Goal: Task Accomplishment & Management: Complete application form

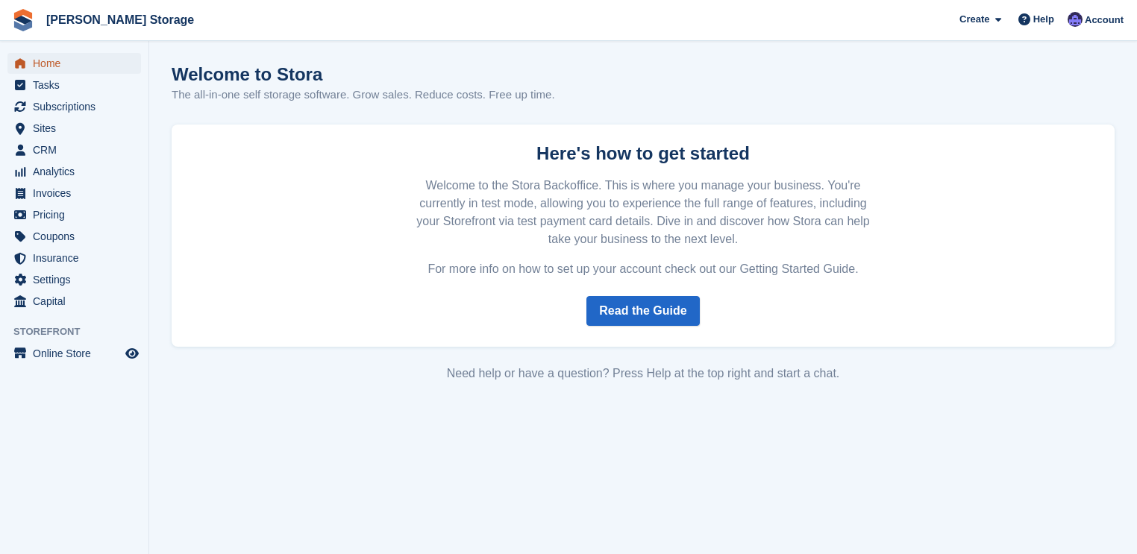
click at [60, 66] on span "Home" at bounding box center [78, 63] width 90 height 21
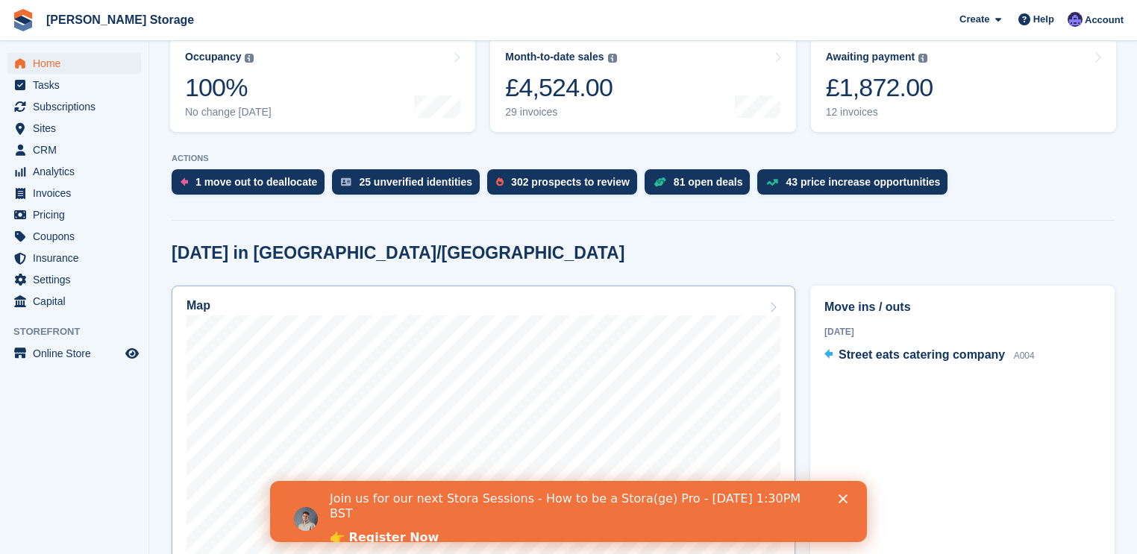
scroll to position [179, 0]
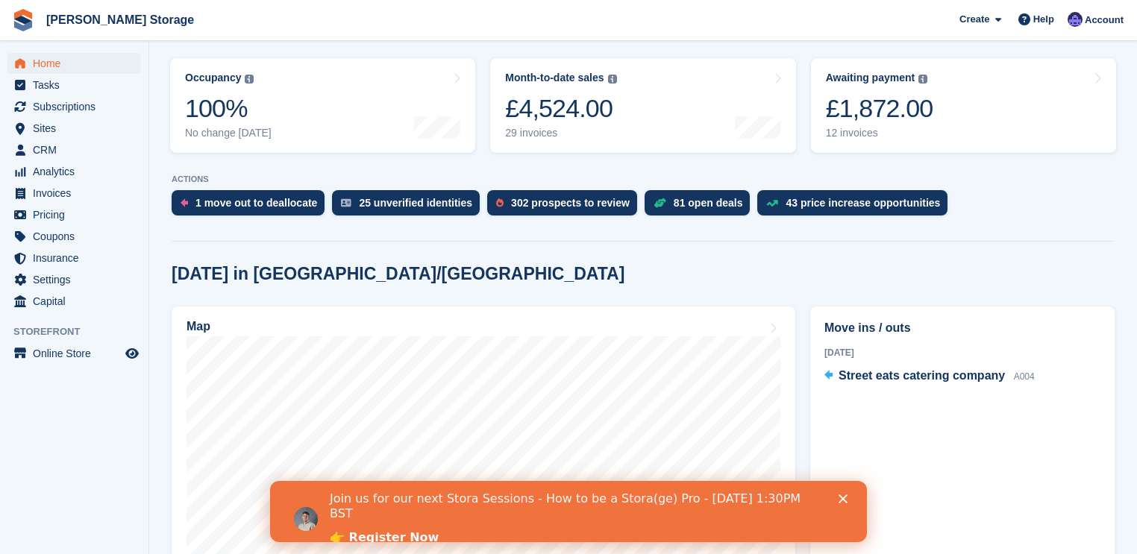
click at [843, 499] on polygon "Close" at bounding box center [843, 499] width 9 height 9
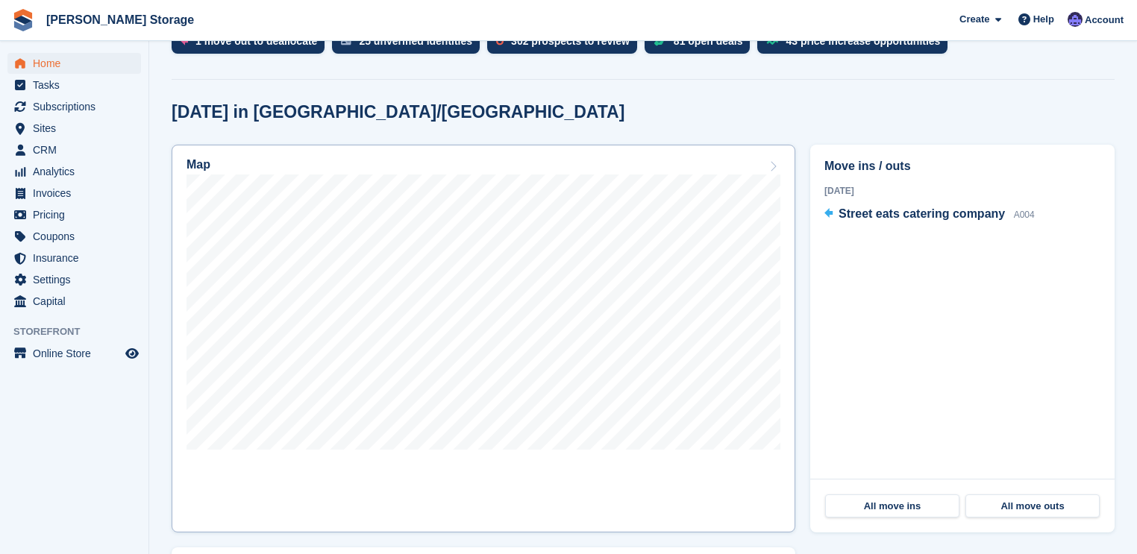
scroll to position [358, 0]
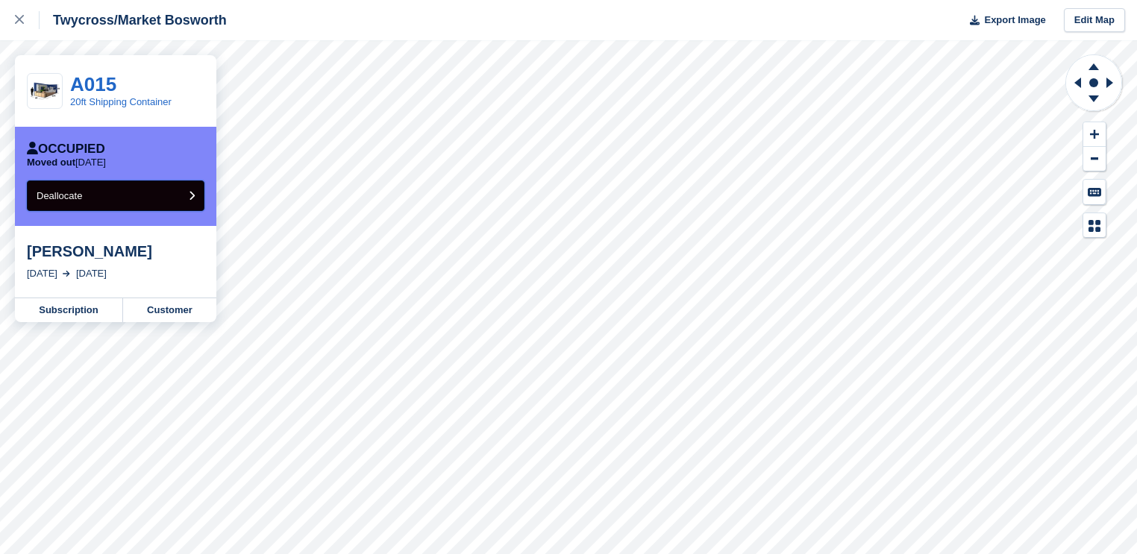
click at [71, 191] on span "Deallocate" at bounding box center [60, 195] width 46 height 11
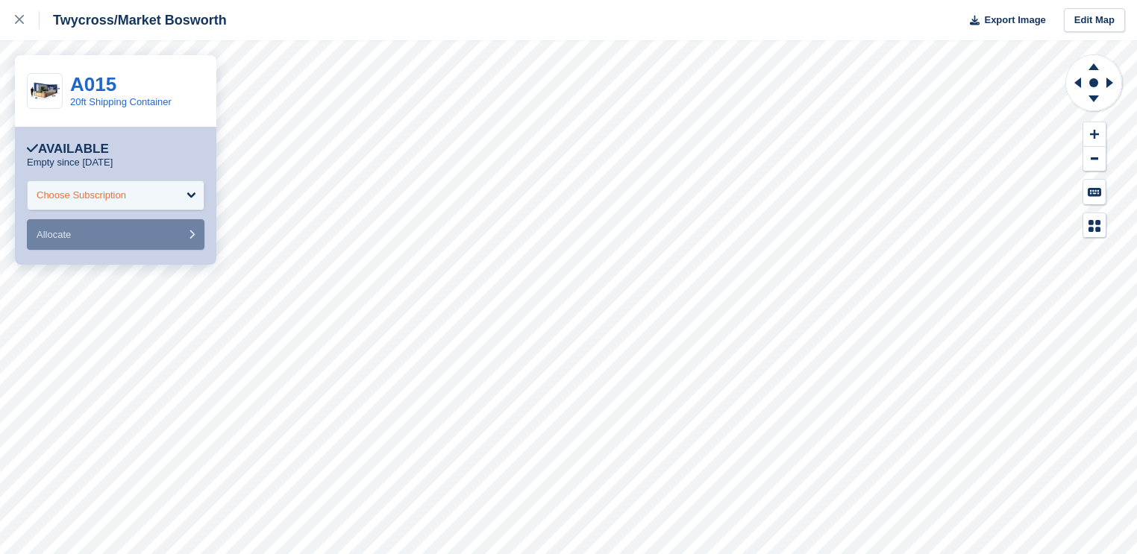
click at [186, 192] on div "Choose Subscription" at bounding box center [116, 196] width 178 height 30
click at [119, 197] on div "Choose Subscription" at bounding box center [82, 195] width 90 height 15
click at [128, 189] on div "Choose Subscription" at bounding box center [116, 196] width 178 height 30
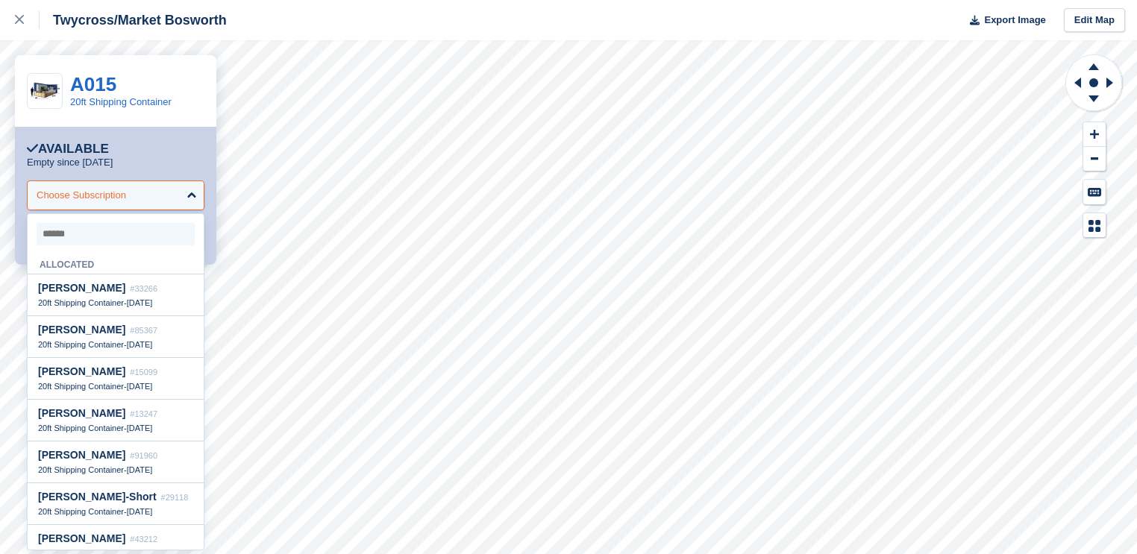
click at [137, 201] on div "Choose Subscription" at bounding box center [116, 196] width 178 height 30
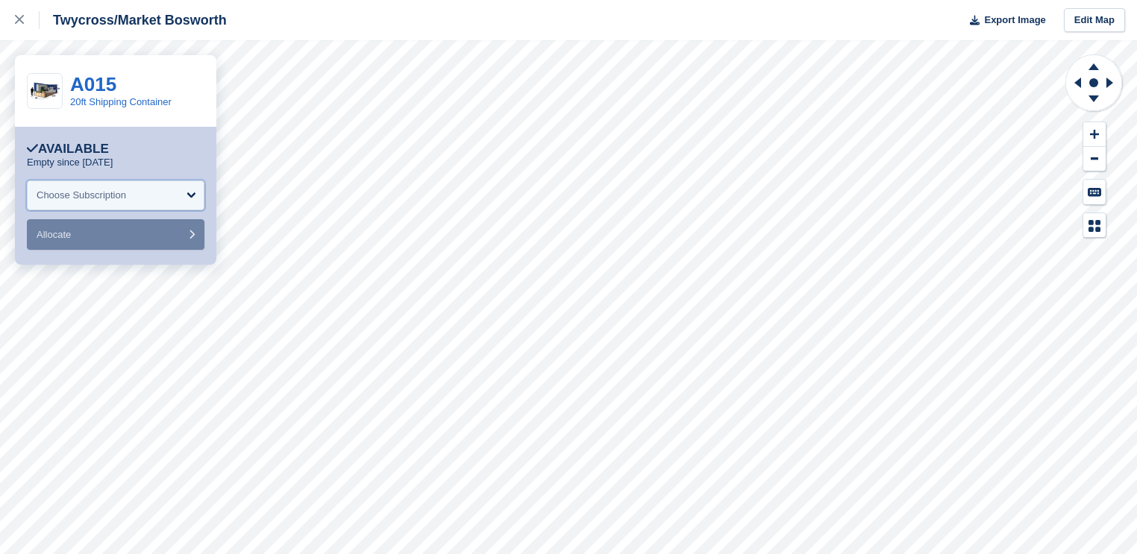
click at [137, 201] on div "Choose Subscription" at bounding box center [116, 196] width 178 height 30
click at [148, 197] on div "Choose Subscription" at bounding box center [116, 196] width 178 height 30
click at [195, 196] on div "Choose Subscription" at bounding box center [116, 196] width 178 height 30
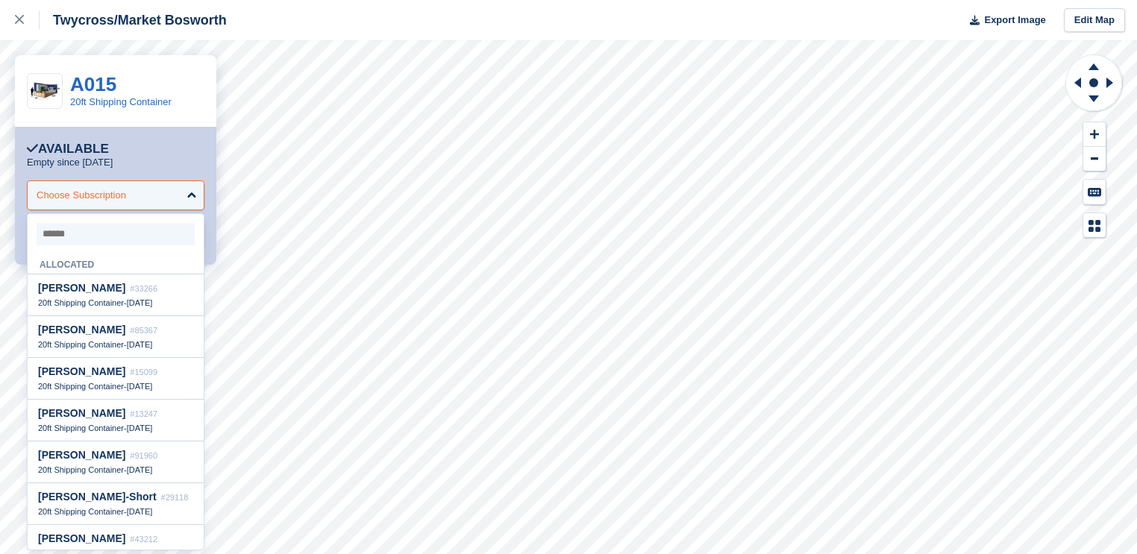
click at [86, 188] on div "Choose Subscription" at bounding box center [82, 195] width 90 height 15
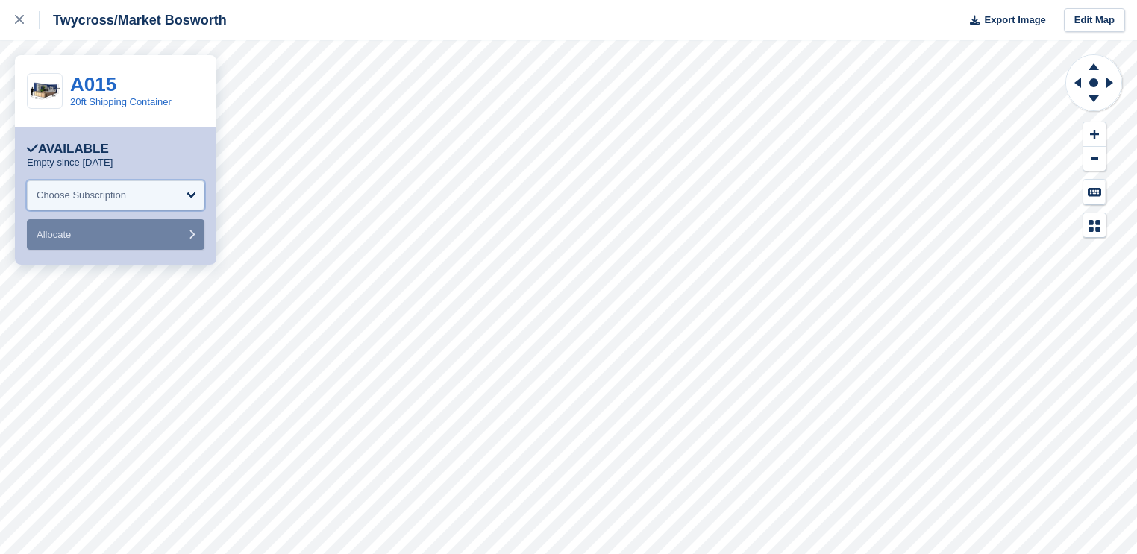
click at [66, 194] on div "Choose Subscription" at bounding box center [82, 195] width 90 height 15
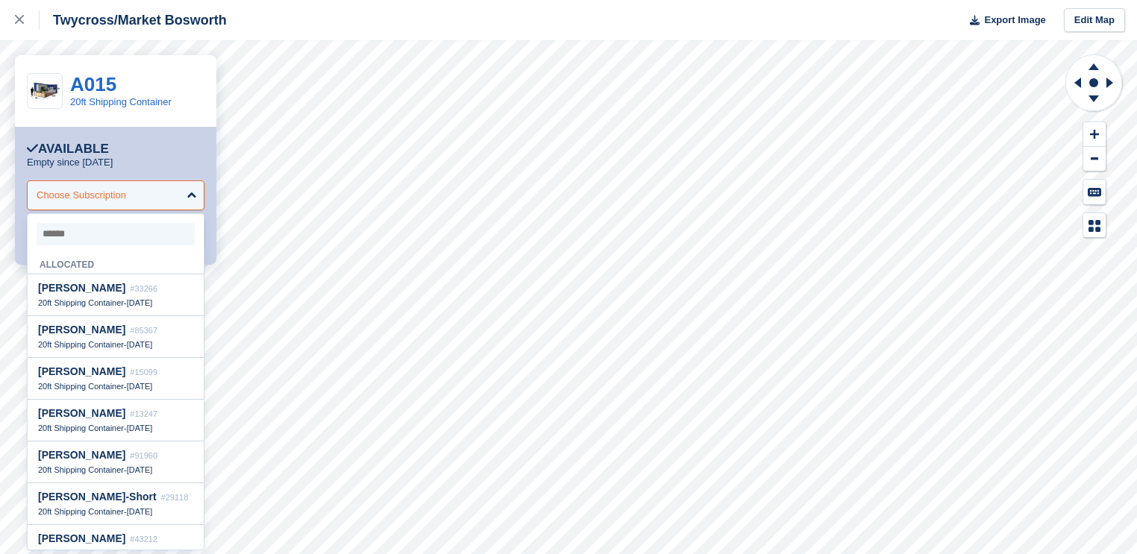
click at [122, 197] on div "Choose Subscription" at bounding box center [82, 195] width 90 height 15
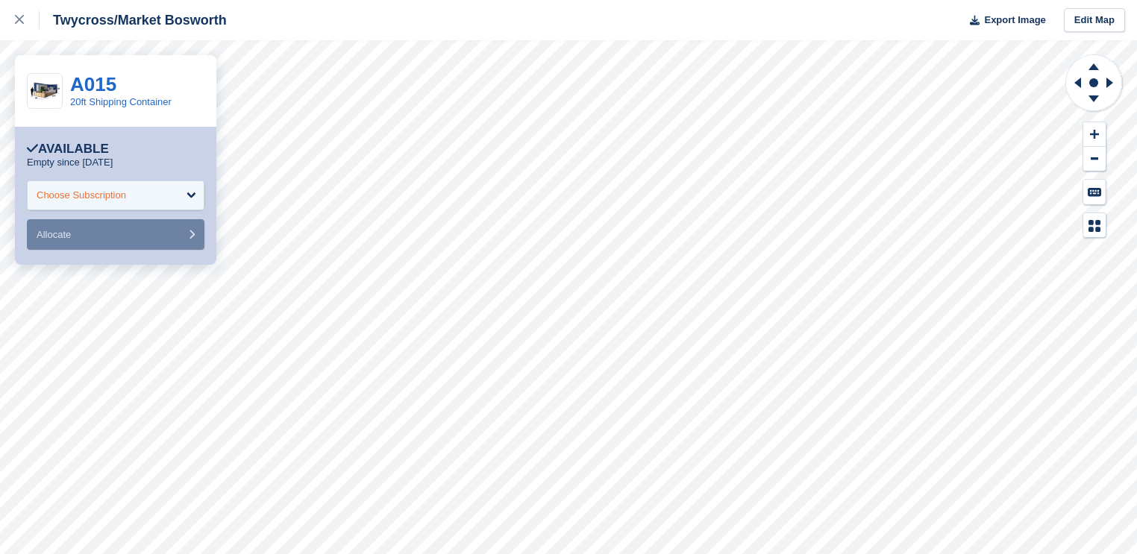
click at [150, 191] on div "Choose Subscription" at bounding box center [116, 196] width 178 height 30
click at [167, 199] on div "Choose Subscription" at bounding box center [116, 196] width 178 height 30
click at [164, 202] on div "Choose Subscription" at bounding box center [116, 196] width 178 height 30
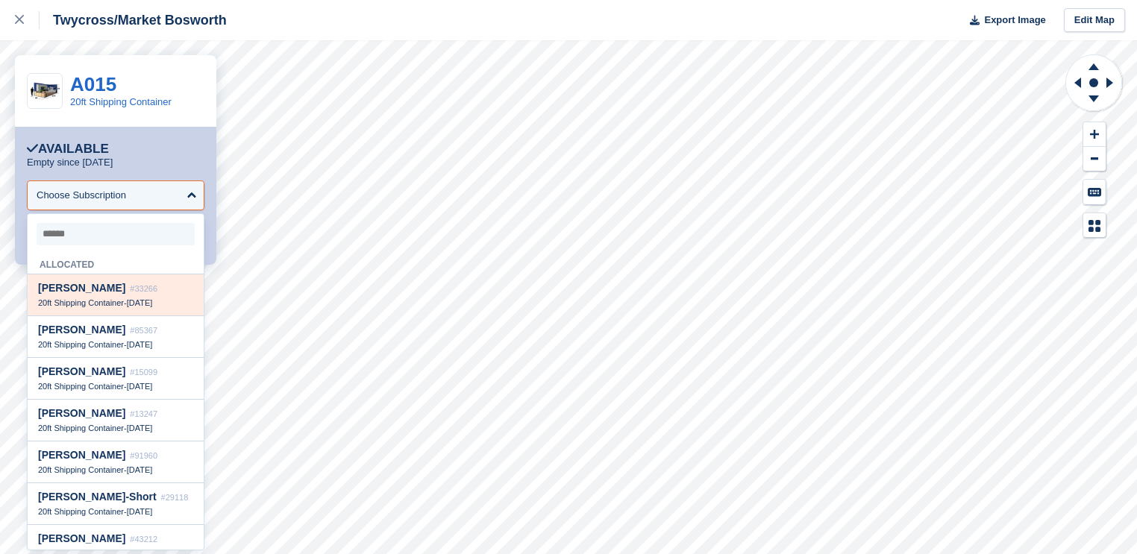
click at [152, 281] on div "Alex Salter #33266 20ft Shipping Container - 14 Feb, 2024" at bounding box center [116, 296] width 176 height 42
select select "*****"
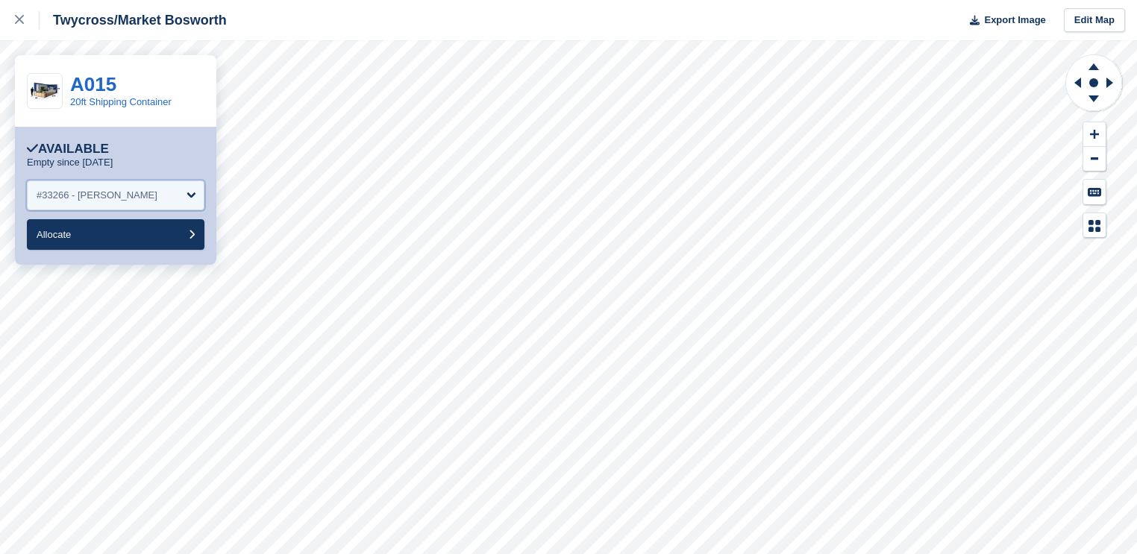
click at [156, 195] on div "#33266 - Alex Salter" at bounding box center [116, 196] width 178 height 30
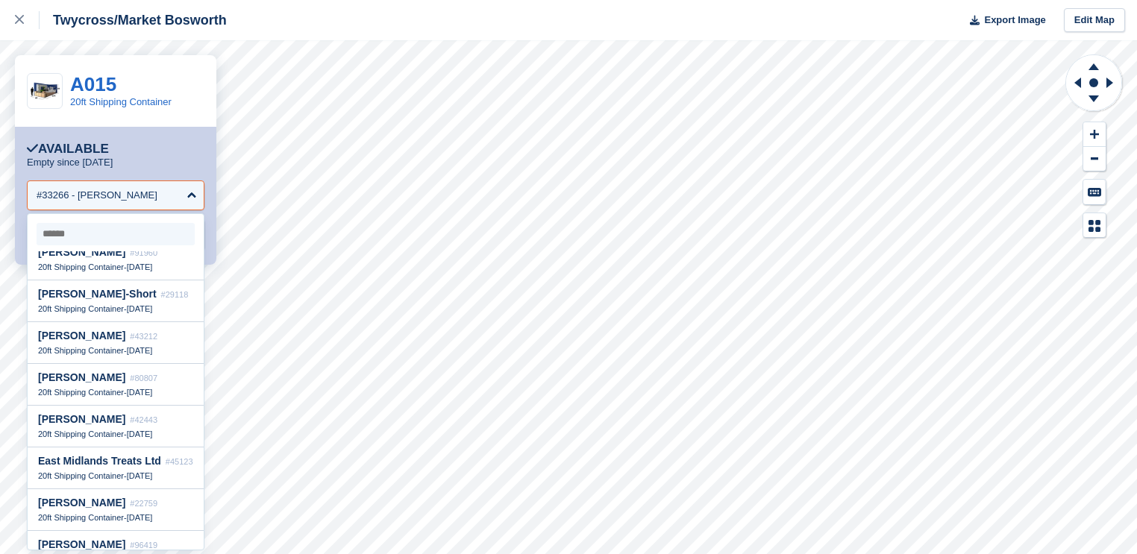
scroll to position [239, 0]
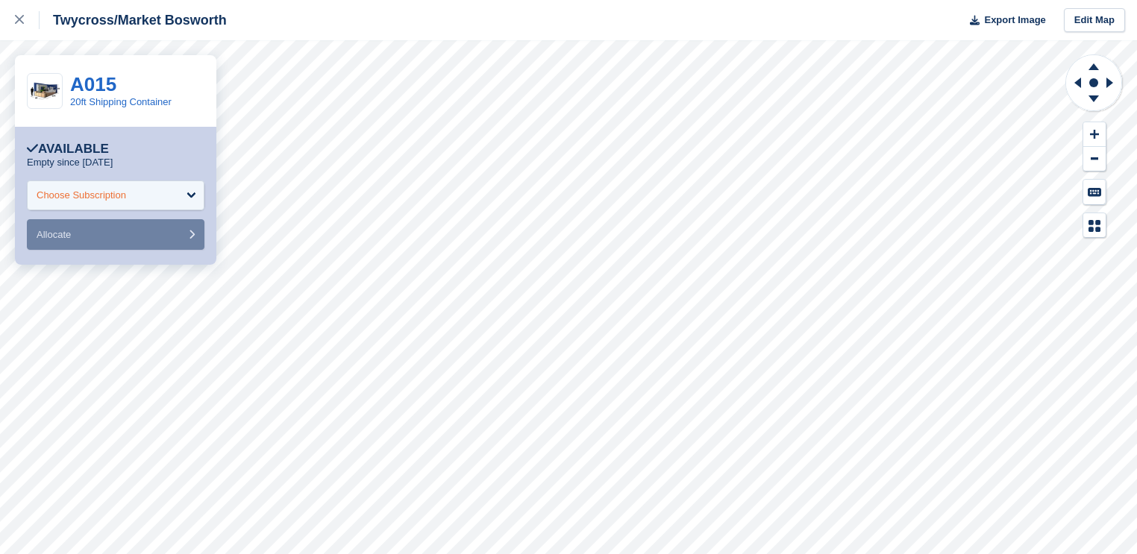
click at [157, 196] on div "Choose Subscription" at bounding box center [116, 196] width 178 height 30
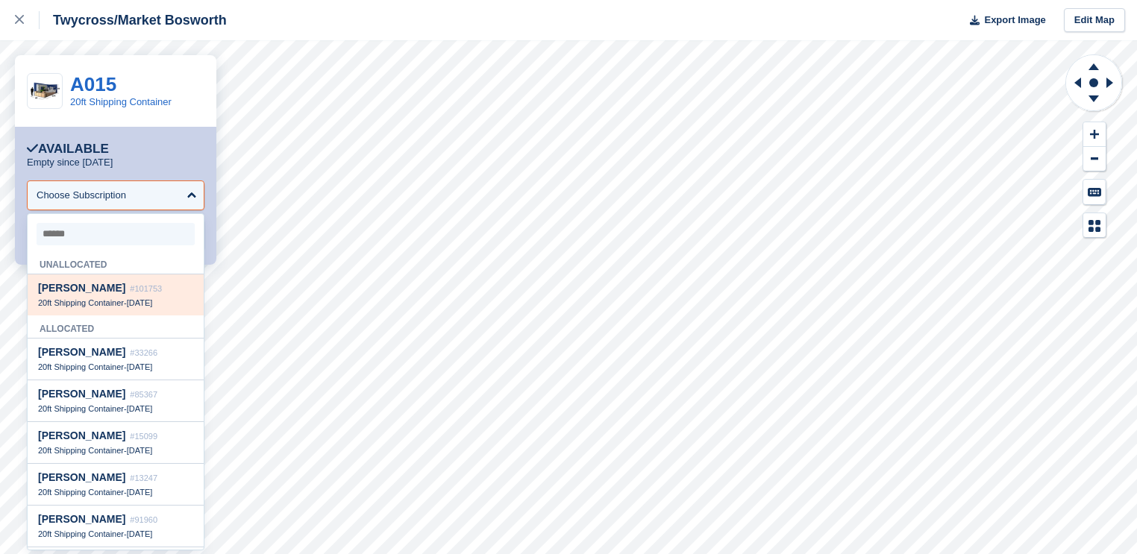
click at [130, 293] on span "#101753" at bounding box center [146, 288] width 32 height 9
select select "******"
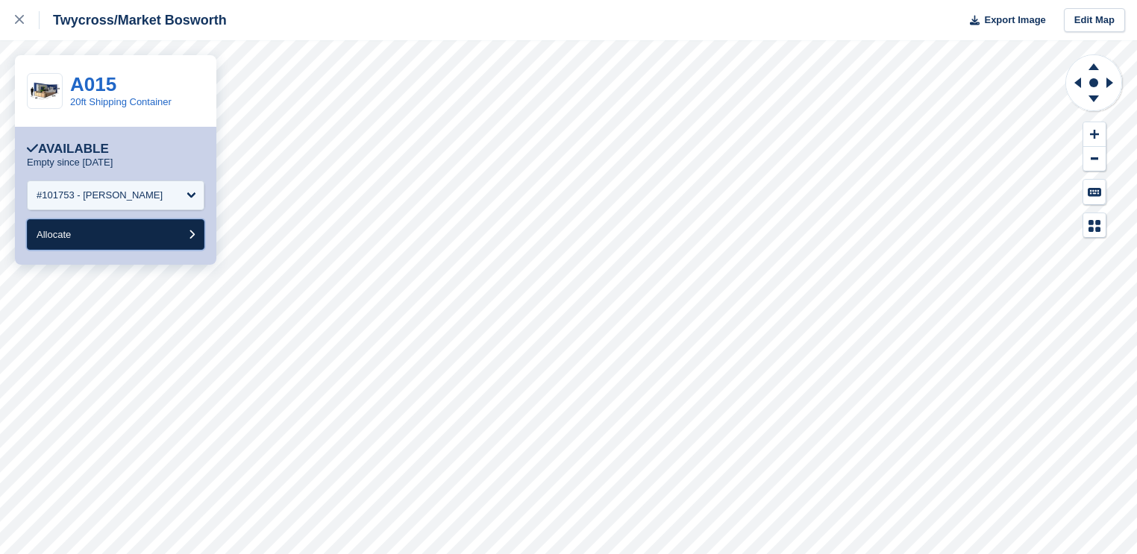
click at [107, 242] on button "Allocate" at bounding box center [116, 234] width 178 height 31
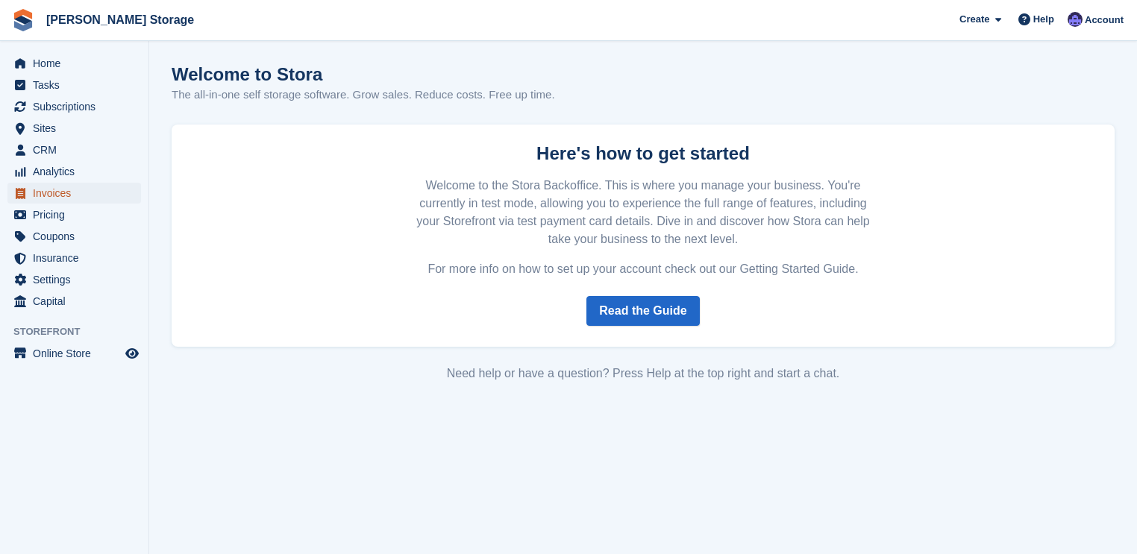
click at [61, 195] on span "Invoices" at bounding box center [78, 193] width 90 height 21
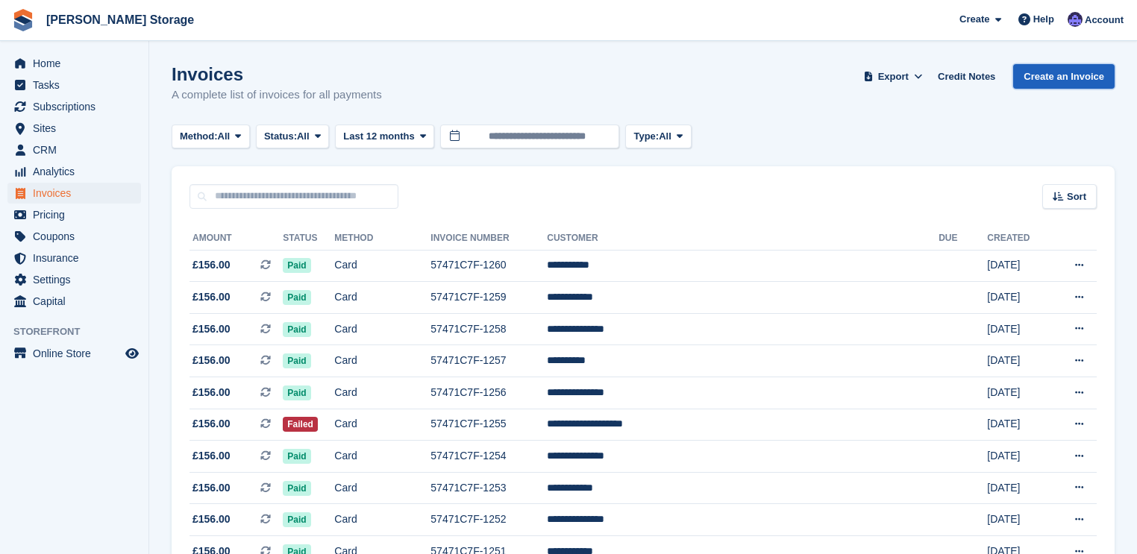
click at [1038, 79] on link "Create an Invoice" at bounding box center [1063, 76] width 101 height 25
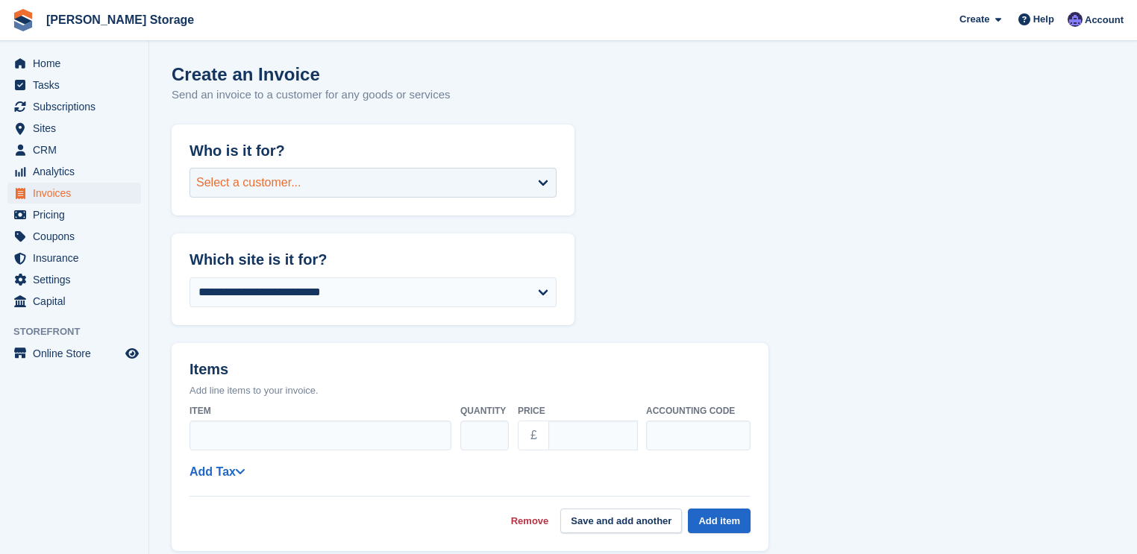
click at [479, 182] on div "Select a customer..." at bounding box center [372, 183] width 367 height 30
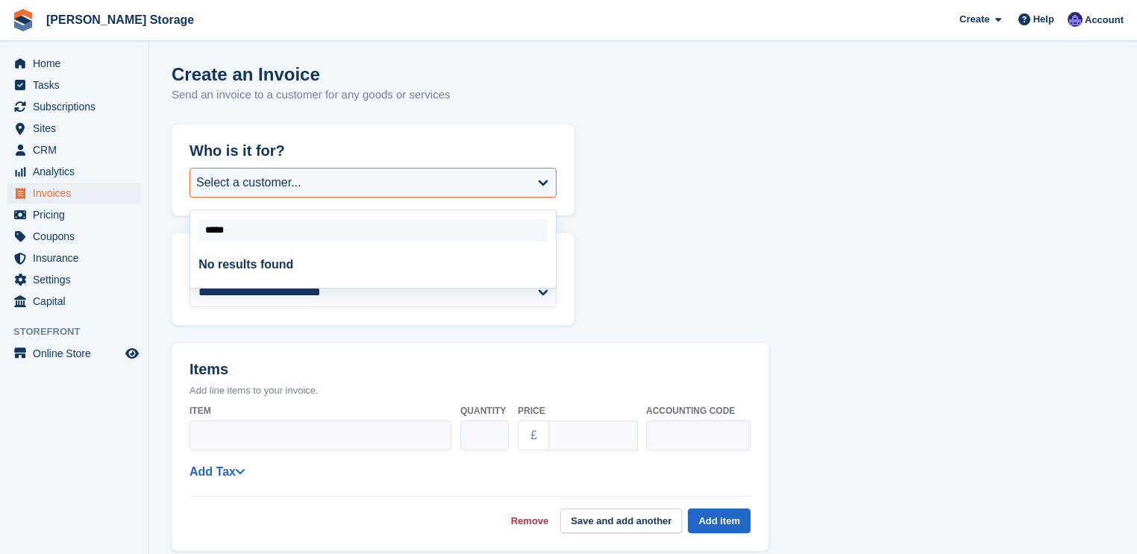
type input "****"
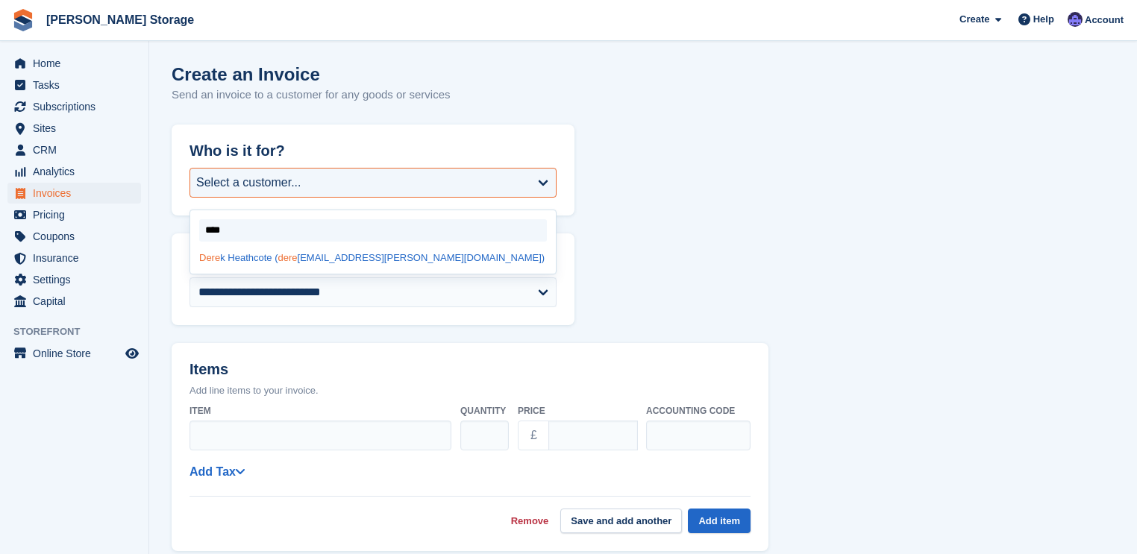
click at [240, 255] on div "Dere k [PERSON_NAME] ( dere [EMAIL_ADDRESS][PERSON_NAME][DOMAIN_NAME])" at bounding box center [373, 258] width 366 height 20
select select "******"
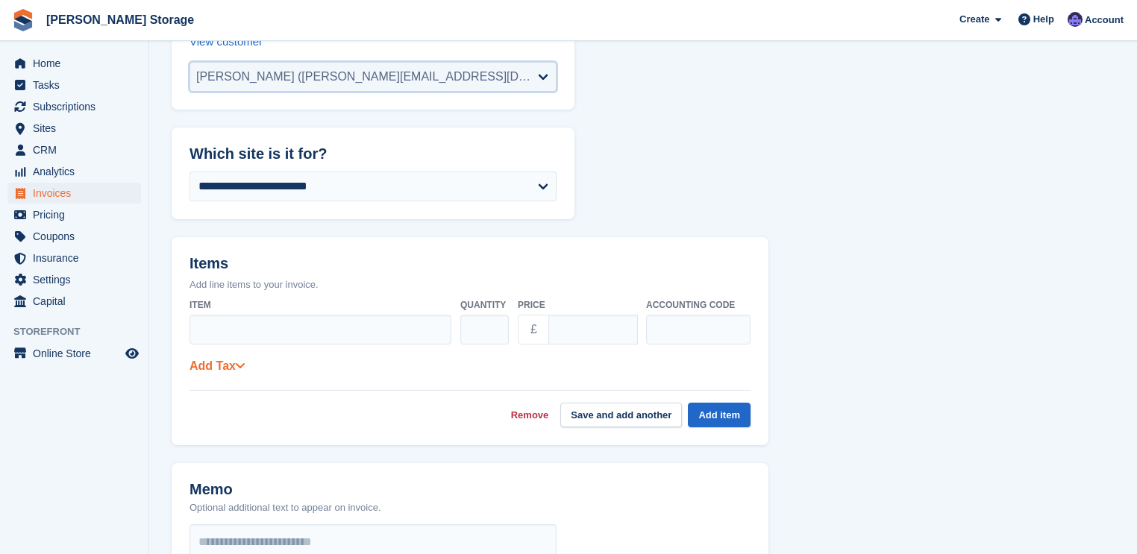
scroll to position [179, 0]
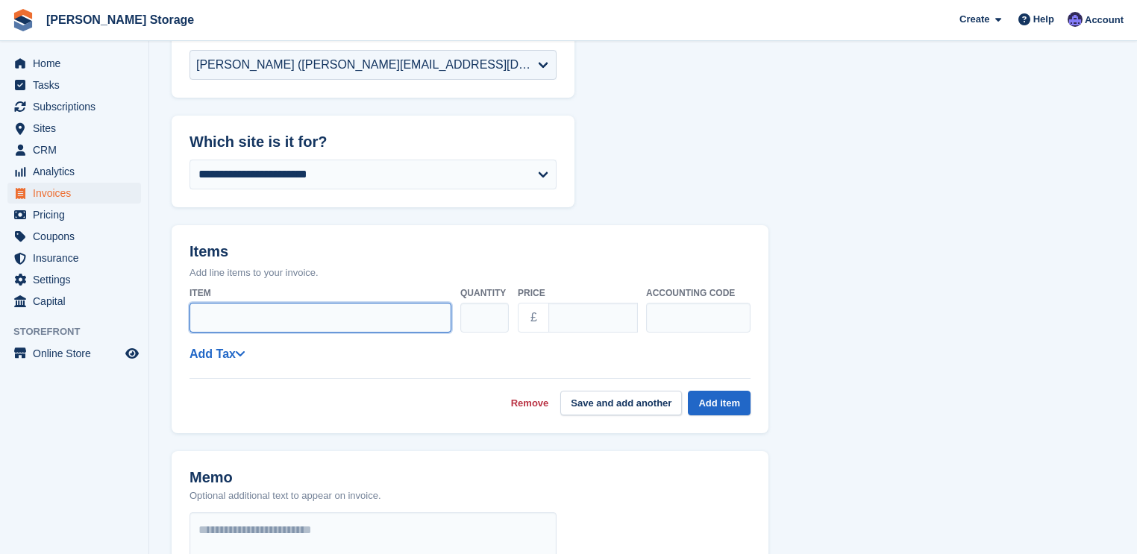
click at [254, 314] on input "Item" at bounding box center [320, 318] width 262 height 30
type input "**********"
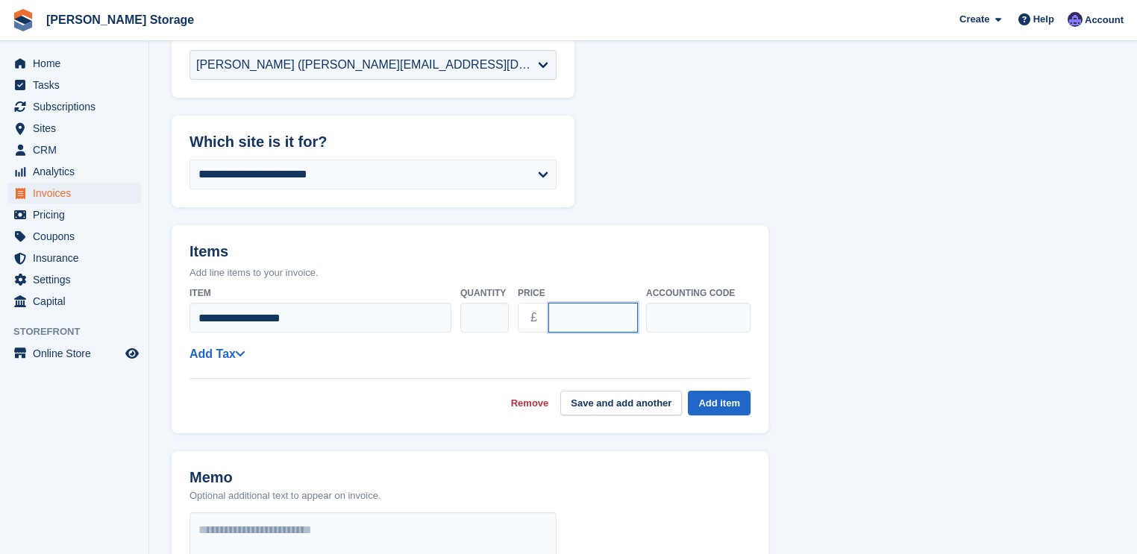
drag, startPoint x: 595, startPoint y: 317, endPoint x: 516, endPoint y: 310, distance: 79.4
click at [516, 310] on div "**********" at bounding box center [469, 310] width 561 height 59
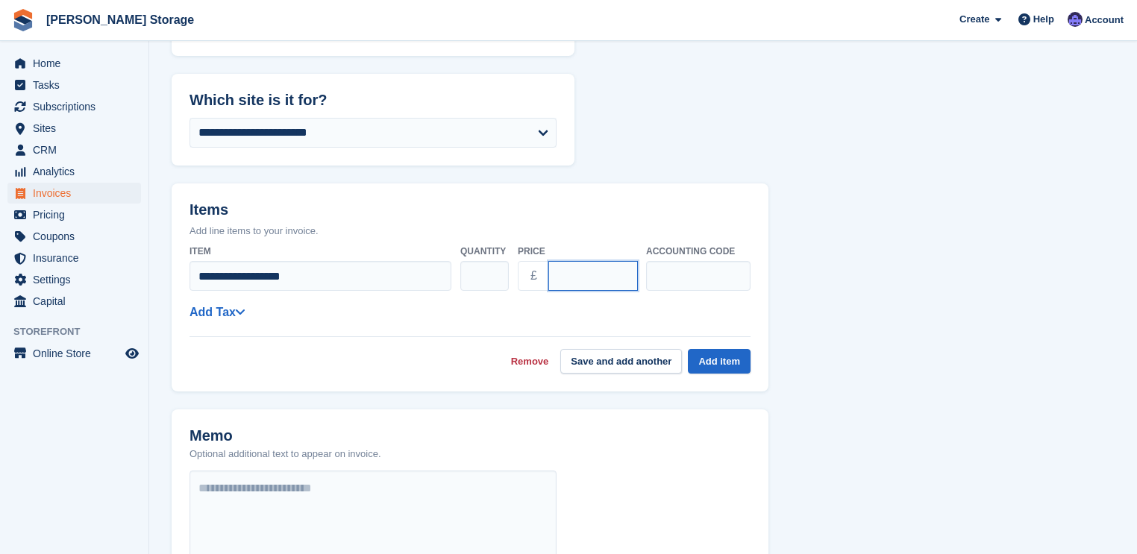
scroll to position [239, 0]
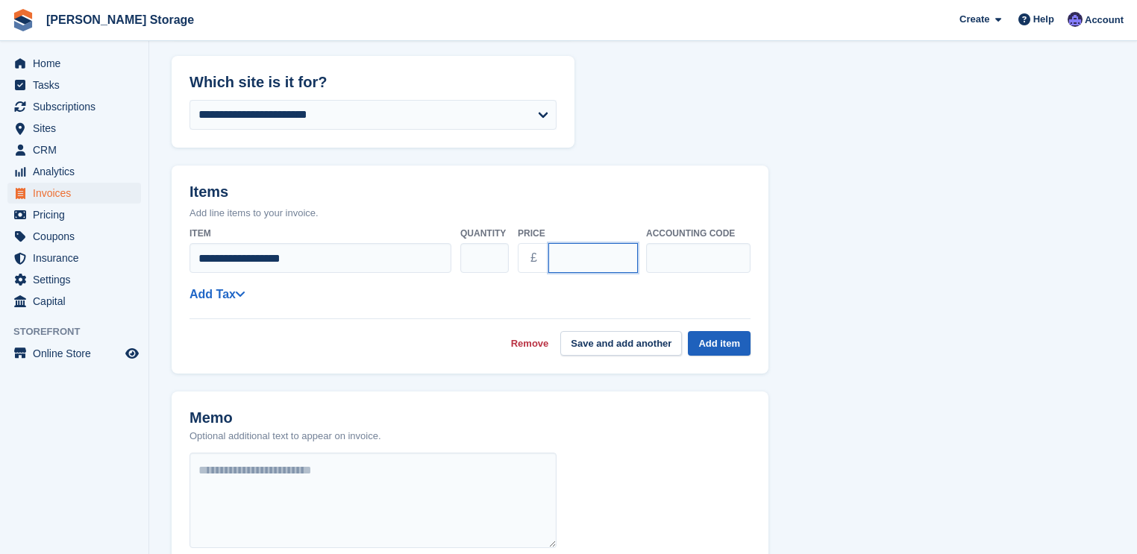
type input "***"
click at [712, 342] on button "Add item" at bounding box center [719, 343] width 63 height 25
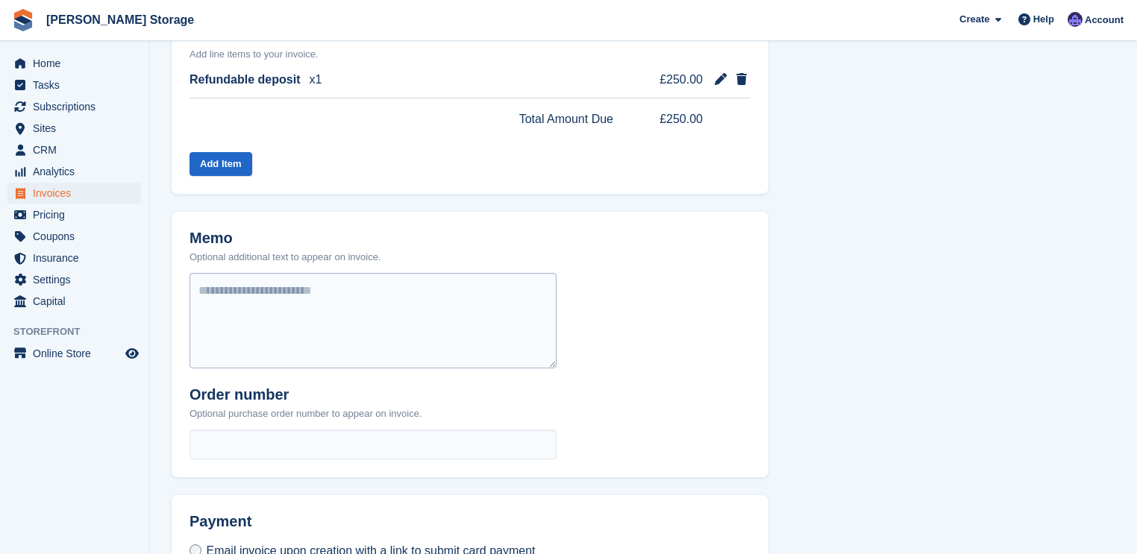
scroll to position [418, 0]
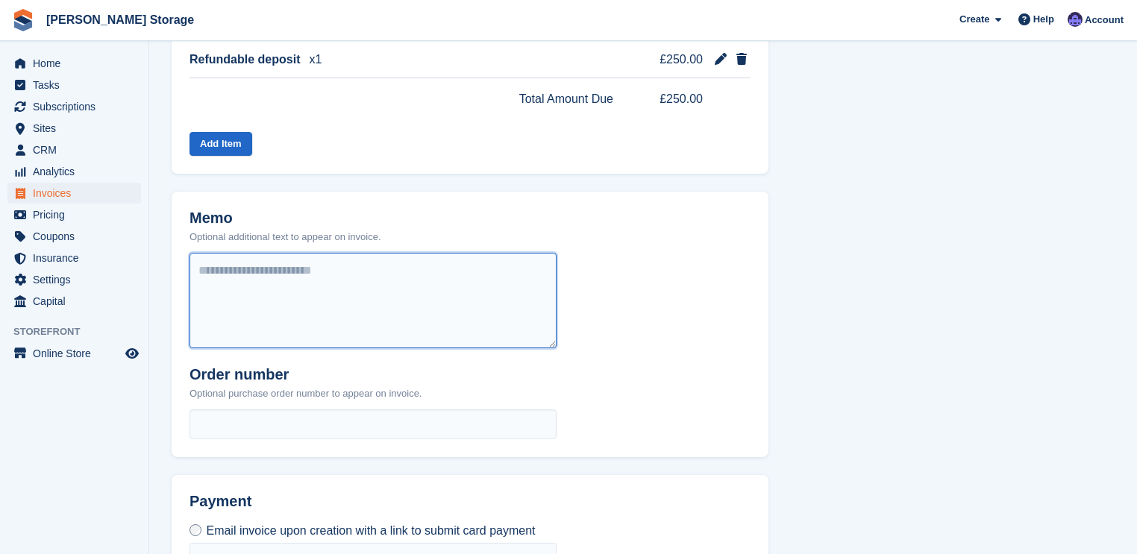
drag, startPoint x: 236, startPoint y: 274, endPoint x: 342, endPoint y: 278, distance: 105.3
click at [239, 274] on textarea at bounding box center [372, 300] width 367 height 95
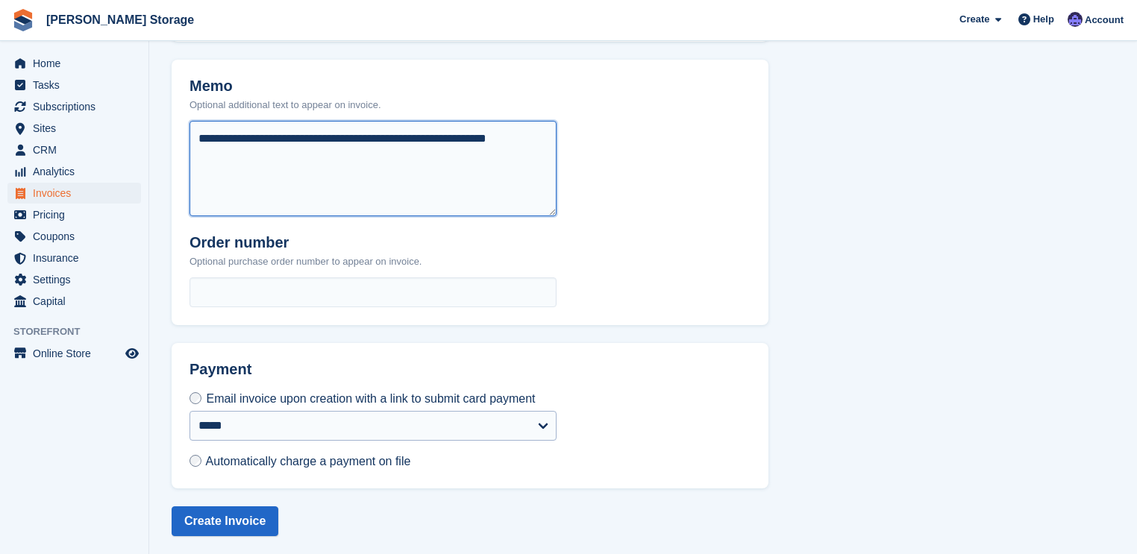
scroll to position [554, 0]
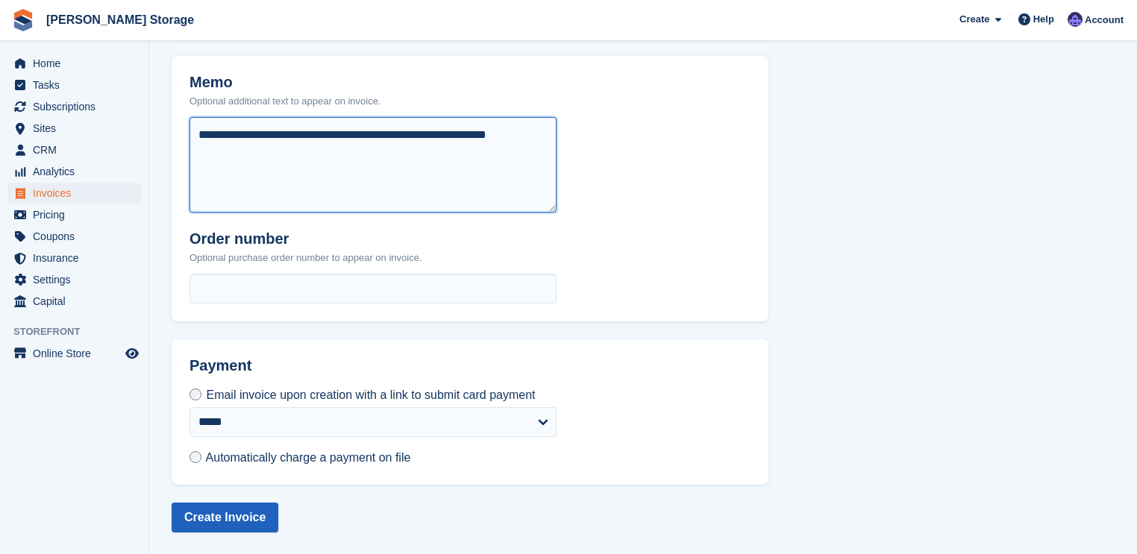
type textarea "**********"
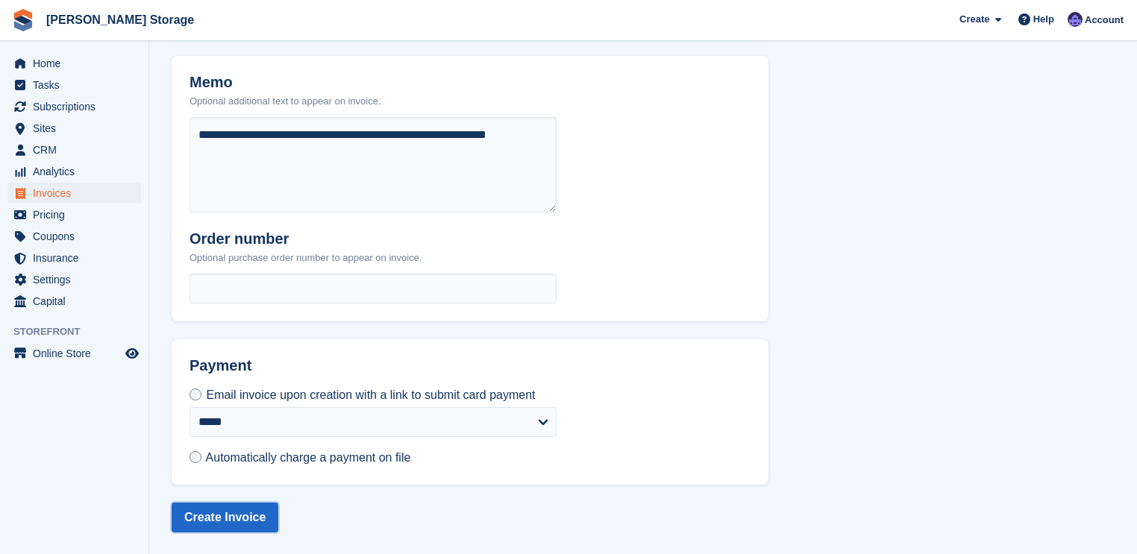
drag, startPoint x: 245, startPoint y: 511, endPoint x: 236, endPoint y: 507, distance: 10.7
click at [236, 508] on button "Create Invoice" at bounding box center [225, 518] width 107 height 30
